Goal: Task Accomplishment & Management: Manage account settings

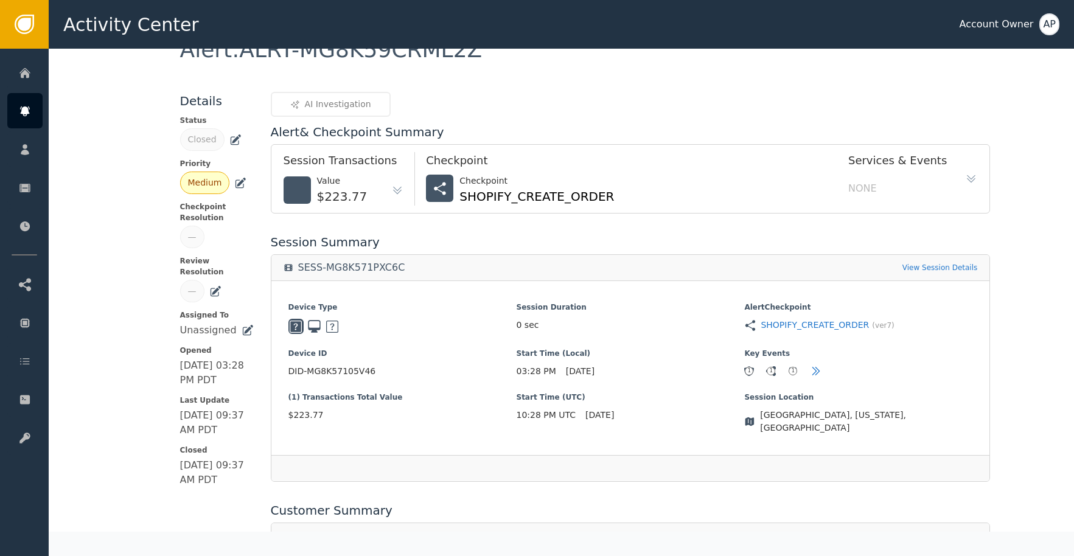
scroll to position [358, 0]
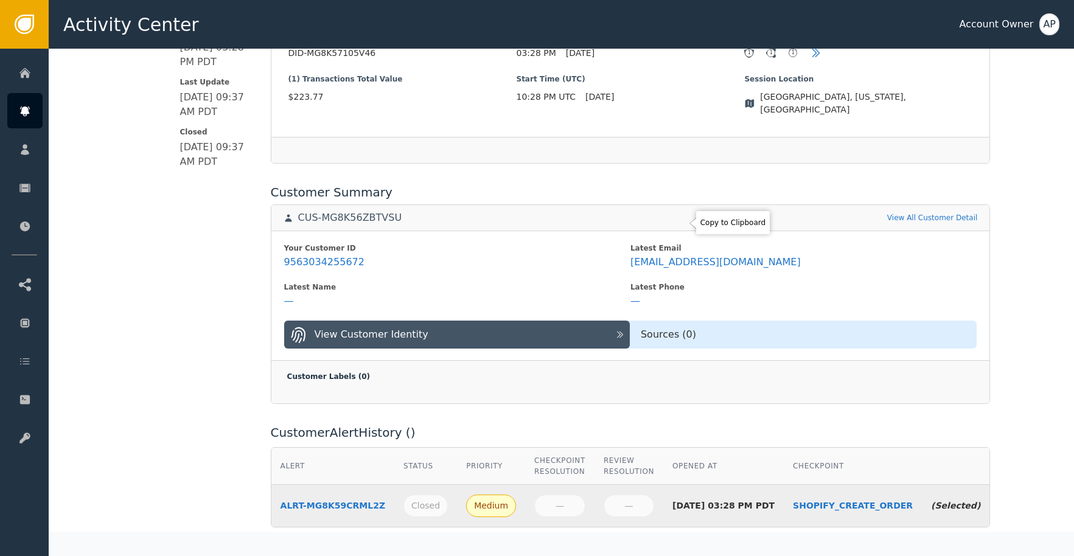
click at [684, 231] on div "Your Customer ID 9563034255672 Latest Email [EMAIL_ADDRESS][DOMAIN_NAME] Latest…" at bounding box center [630, 296] width 719 height 130
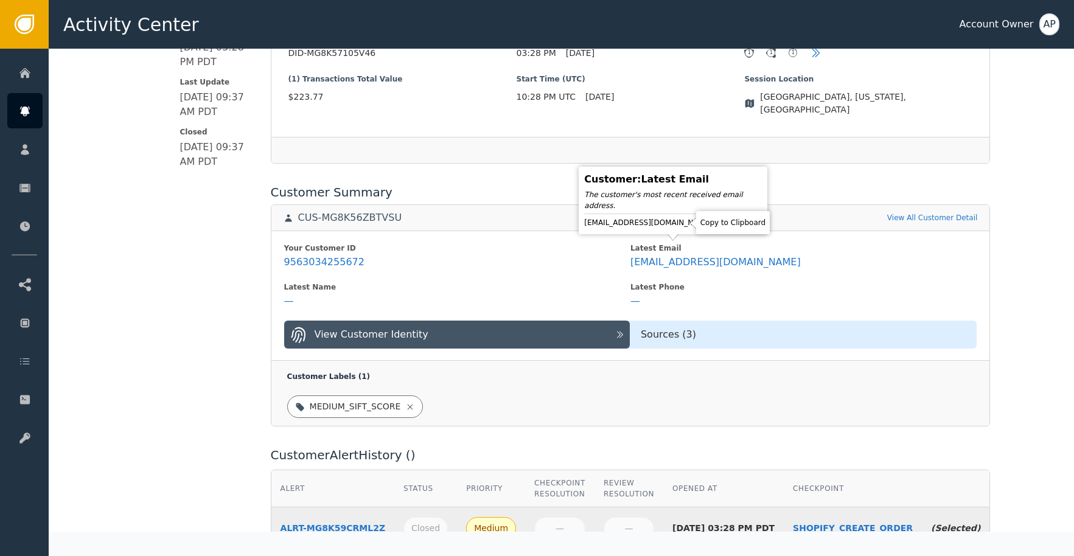
click at [717, 225] on icon at bounding box center [723, 223] width 12 height 12
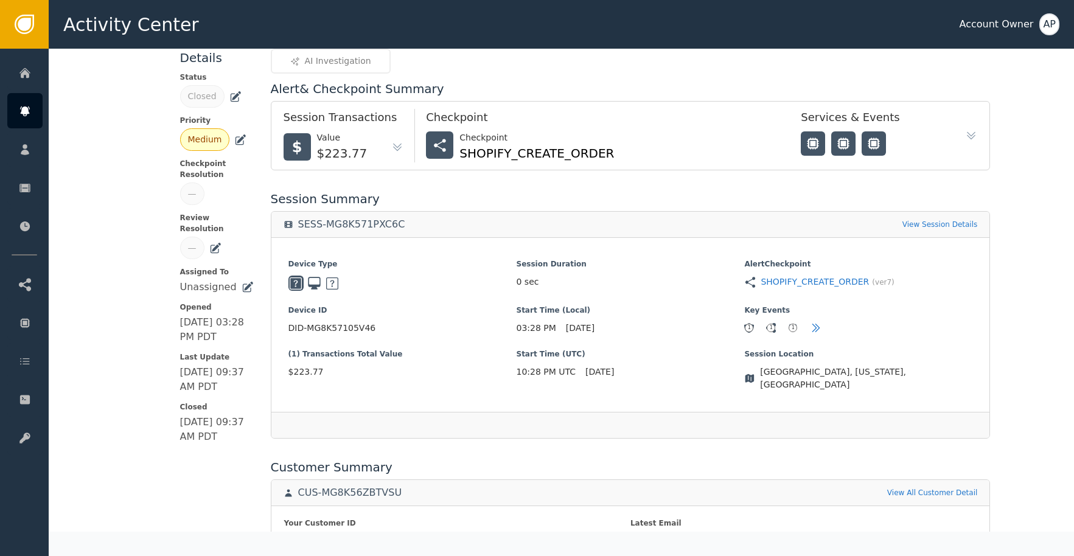
scroll to position [0, 0]
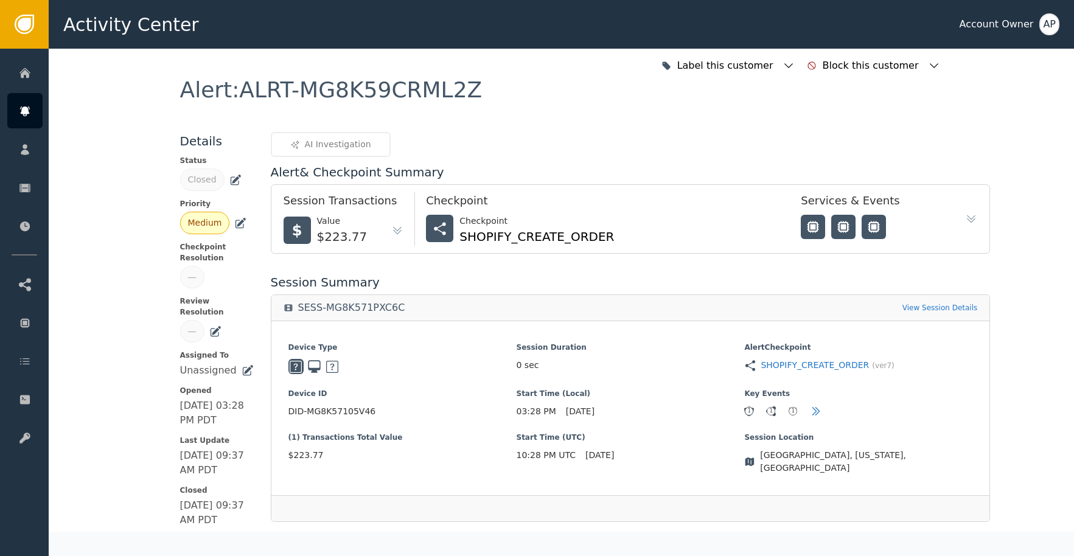
drag, startPoint x: 231, startPoint y: 178, endPoint x: 259, endPoint y: 200, distance: 35.5
click at [232, 181] on icon at bounding box center [235, 180] width 12 height 12
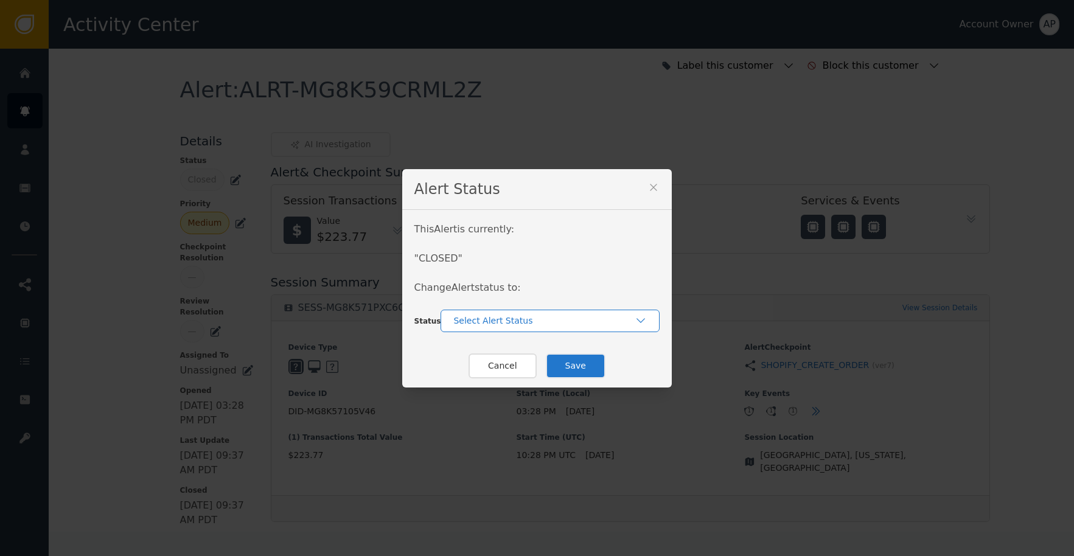
click at [487, 327] on div "Select Alert Status" at bounding box center [550, 321] width 219 height 23
click at [522, 354] on div "Re-Opened" at bounding box center [550, 348] width 195 height 13
click at [567, 364] on button "Save" at bounding box center [576, 366] width 60 height 25
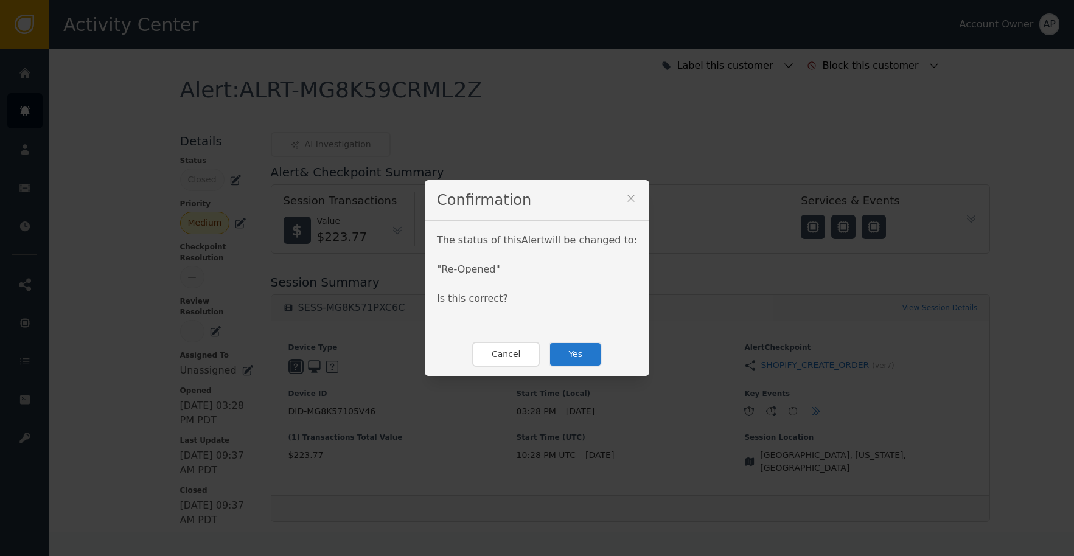
click at [576, 352] on button "Yes" at bounding box center [575, 354] width 53 height 25
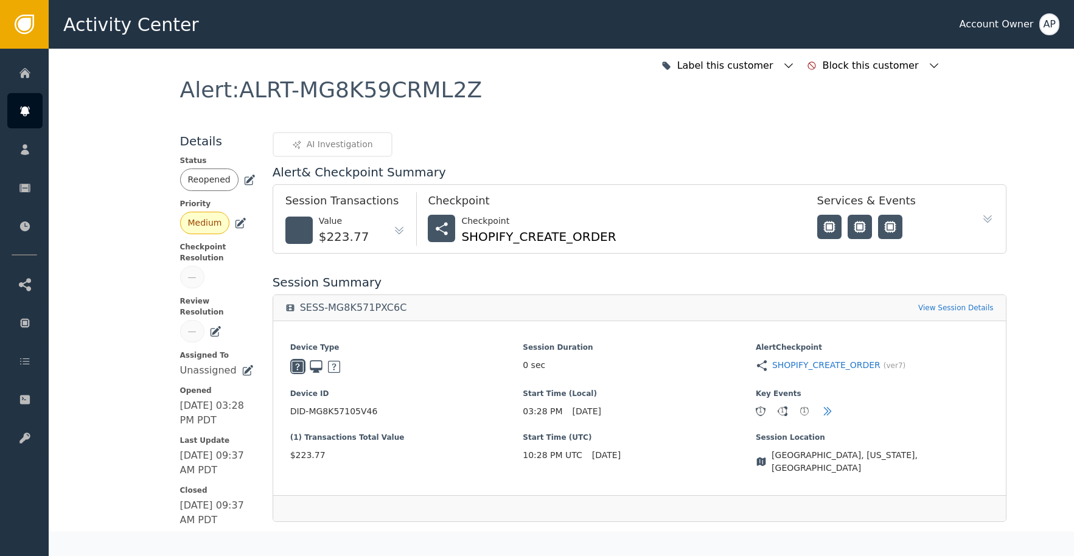
click at [243, 176] on icon at bounding box center [249, 180] width 12 height 12
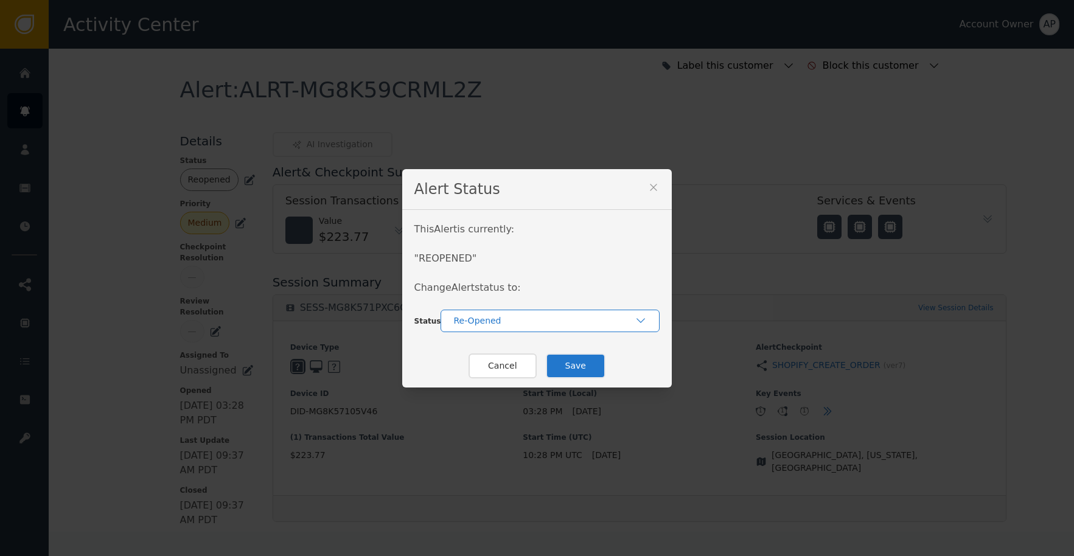
click at [484, 327] on div "Re-Opened" at bounding box center [550, 321] width 219 height 23
click at [498, 366] on div "In-Review" at bounding box center [550, 371] width 195 height 13
click at [578, 369] on button "Save" at bounding box center [576, 366] width 60 height 25
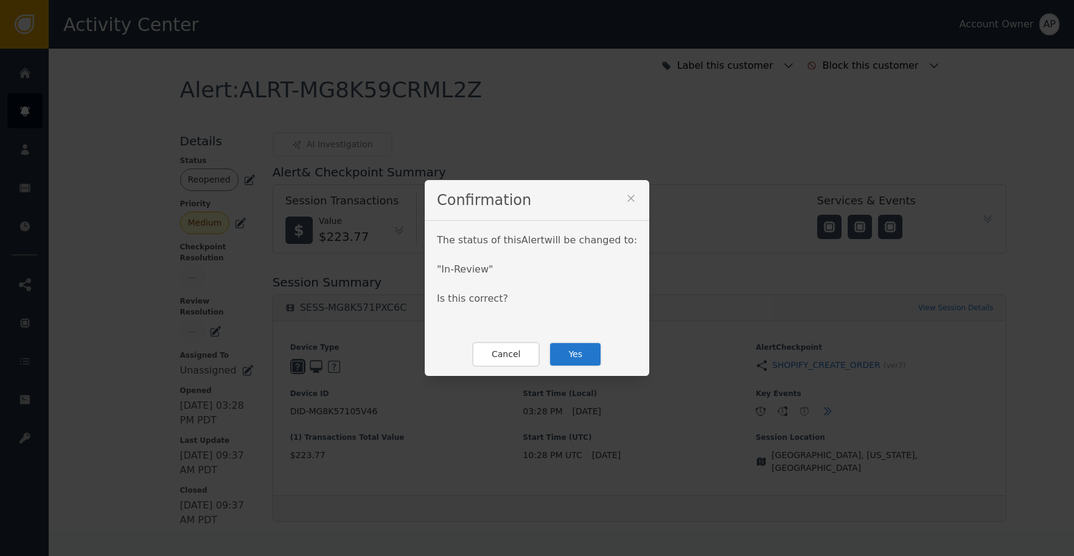
drag, startPoint x: 569, startPoint y: 357, endPoint x: 556, endPoint y: 344, distance: 17.6
click at [569, 357] on button "Yes" at bounding box center [575, 354] width 53 height 25
